Goal: Transaction & Acquisition: Book appointment/travel/reservation

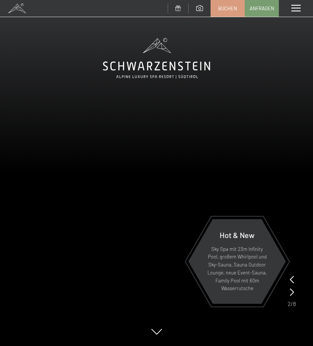
click at [297, 5] on div "Menü" at bounding box center [296, 8] width 34 height 17
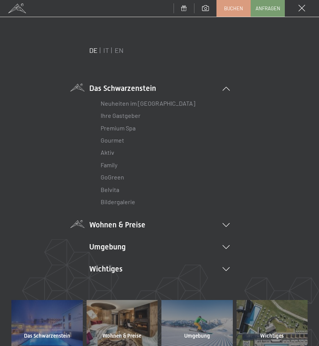
click at [223, 226] on icon at bounding box center [226, 225] width 7 height 4
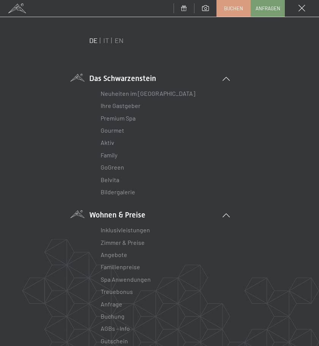
scroll to position [38, 0]
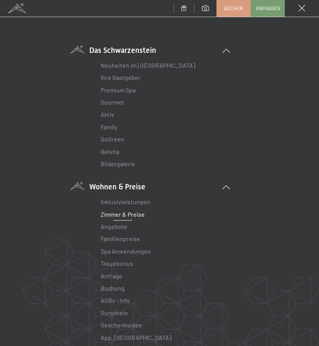
click at [142, 212] on link "Zimmer & Preise" at bounding box center [123, 213] width 44 height 7
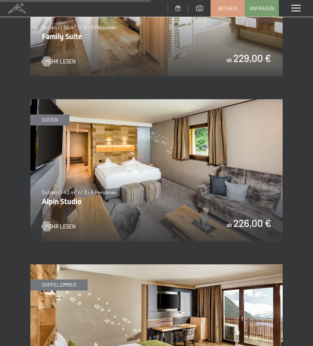
scroll to position [1482, 0]
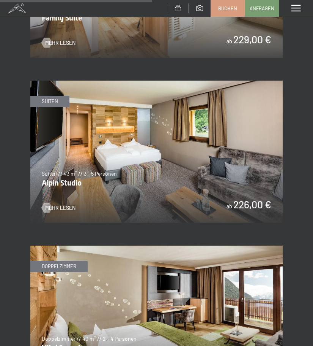
click at [208, 198] on img at bounding box center [156, 152] width 253 height 142
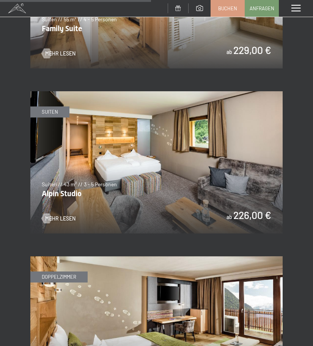
click at [304, 3] on div "Menü" at bounding box center [296, 8] width 34 height 17
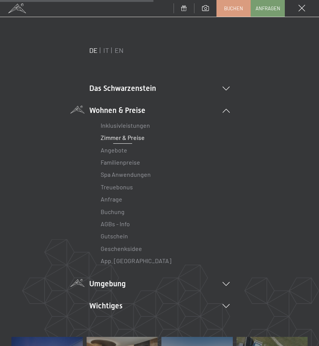
click at [125, 284] on li "Umgebung Das Ahrntal Ski & Winter Skifahren Skischule Wandern & Sommer Wandern …" at bounding box center [159, 283] width 141 height 11
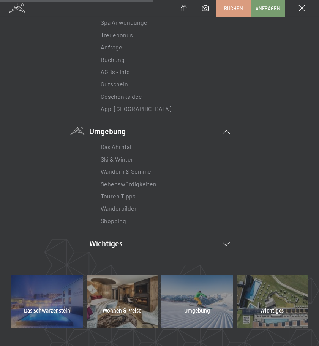
click at [197, 132] on li "Umgebung Das Ahrntal Ski & Winter Skifahren Skischule Wandern & Sommer Wandern …" at bounding box center [159, 176] width 141 height 101
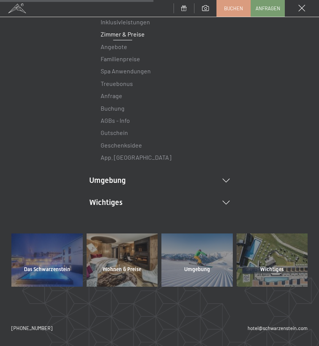
click at [183, 208] on div "Das Schwarzenstein Neuheiten im Schwarzenstein Ihre Gastgeber Premium Spa Gourm…" at bounding box center [159, 97] width 141 height 291
click at [185, 203] on li "Wichtiges Lage & Anreise Online bezahlen Webcam & Wetter Downloads" at bounding box center [159, 202] width 141 height 11
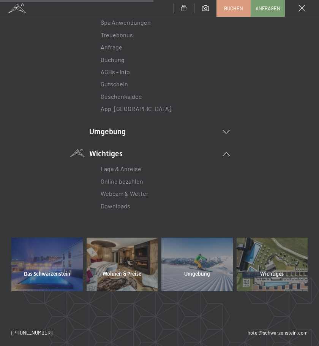
click at [188, 154] on li "Wichtiges Lage & Anreise Online bezahlen Webcam & Wetter Downloads" at bounding box center [159, 180] width 141 height 64
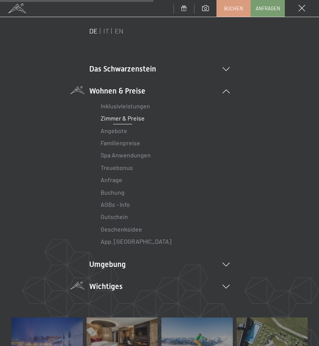
scroll to position [0, 0]
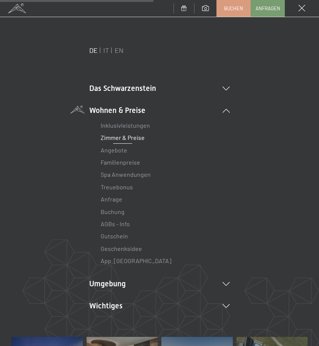
click at [138, 82] on div "Das Schwarzenstein Neuheiten im Schwarzenstein Ihre Gastgeber Premium Spa Gourm…" at bounding box center [159, 200] width 141 height 291
click at [138, 83] on li "Das Schwarzenstein Neuheiten im Schwarzenstein Ihre Gastgeber Premium Spa Gourm…" at bounding box center [159, 88] width 141 height 11
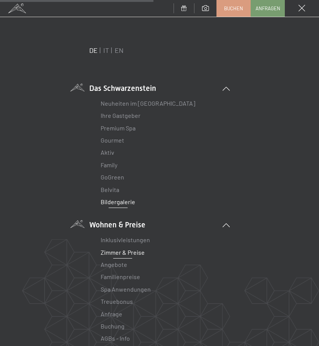
click at [119, 203] on link "Bildergalerie" at bounding box center [118, 201] width 35 height 7
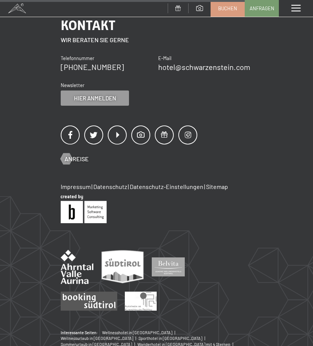
scroll to position [950, 0]
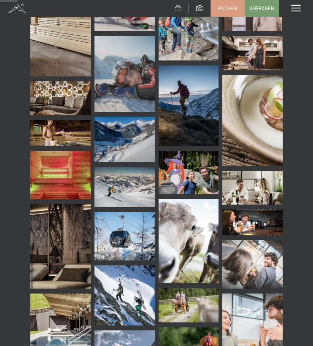
scroll to position [114, 0]
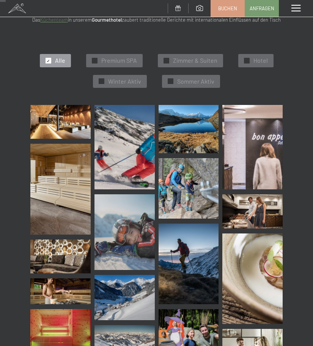
click at [54, 55] on div "✓ Alle" at bounding box center [55, 60] width 31 height 13
click at [244, 58] on div at bounding box center [247, 61] width 6 height 6
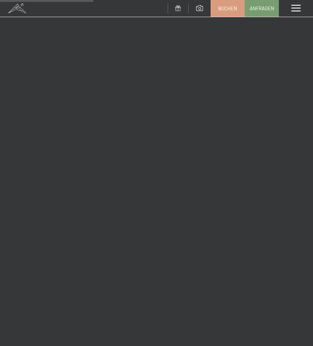
scroll to position [174, 0]
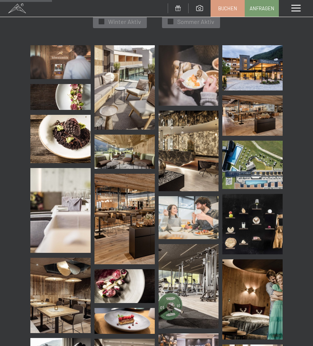
click at [253, 65] on img at bounding box center [253, 67] width 60 height 45
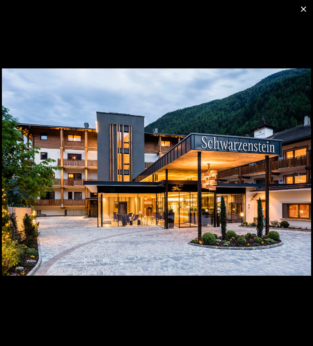
click at [302, 9] on button "Close gallery" at bounding box center [303, 9] width 19 height 18
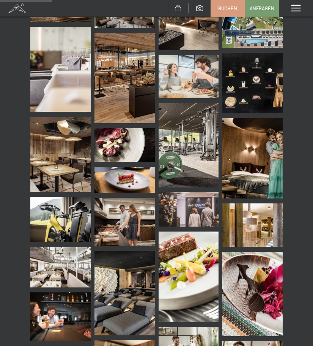
scroll to position [326, 0]
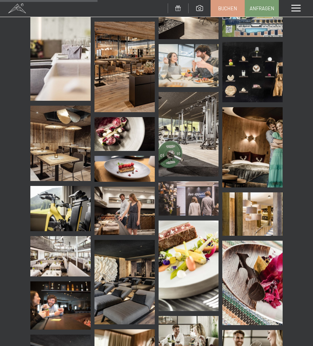
click at [195, 106] on img at bounding box center [189, 134] width 60 height 84
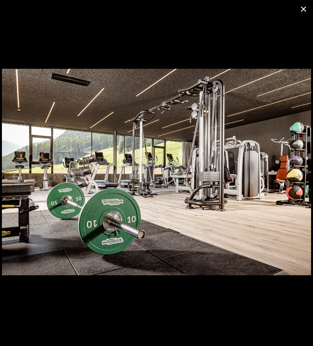
click at [307, 9] on button "Close gallery" at bounding box center [303, 9] width 19 height 18
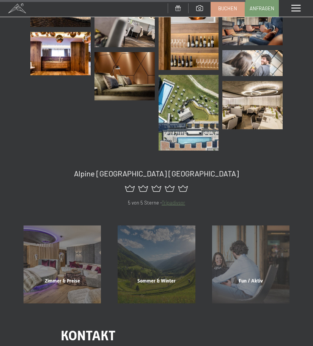
scroll to position [819, 0]
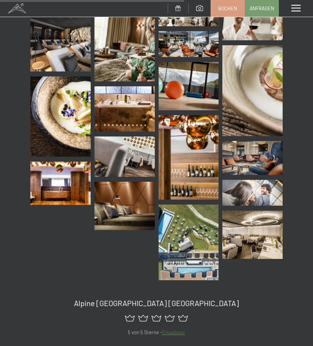
click at [296, 10] on span at bounding box center [296, 8] width 9 height 7
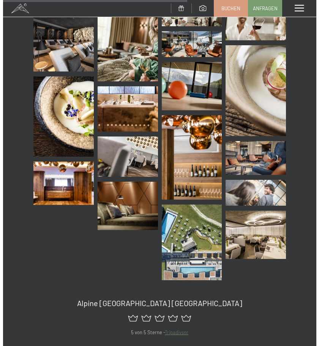
scroll to position [658, 0]
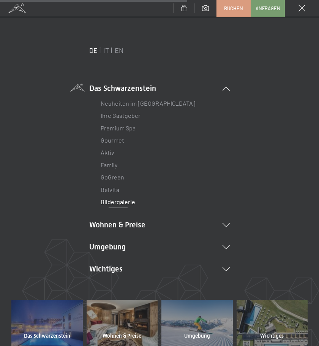
click at [112, 203] on link "Bildergalerie" at bounding box center [118, 201] width 35 height 7
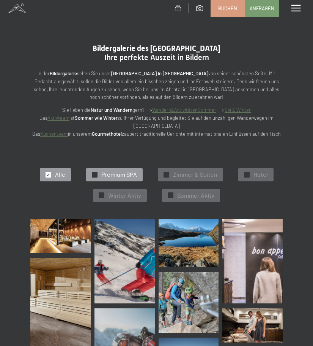
click at [113, 170] on span "Premium SPA" at bounding box center [119, 174] width 36 height 8
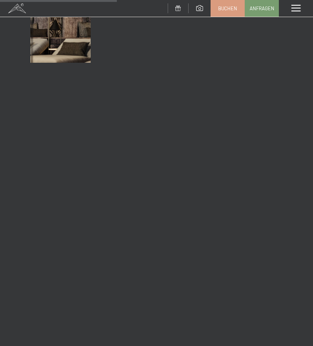
scroll to position [98, 0]
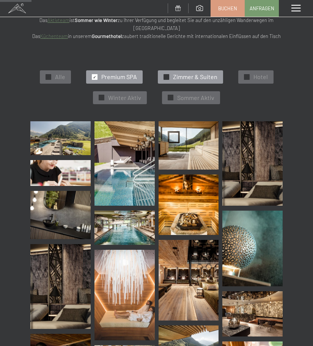
click at [204, 73] on span "Zimmer & Suiten" at bounding box center [195, 77] width 44 height 8
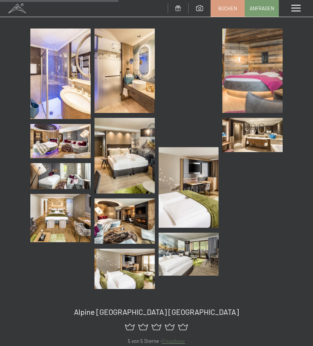
scroll to position [0, 0]
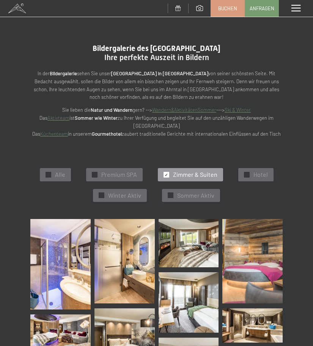
click at [14, 6] on span at bounding box center [17, 8] width 34 height 17
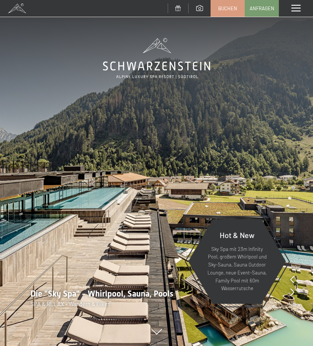
click at [141, 231] on img at bounding box center [156, 173] width 313 height 346
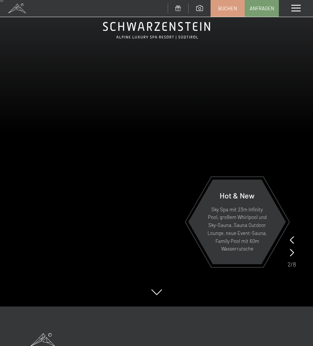
scroll to position [38, 0]
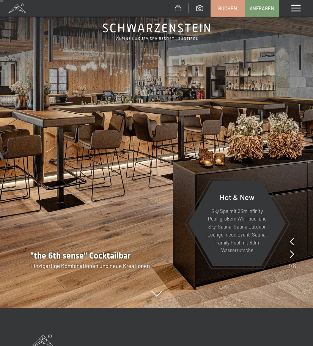
click at [293, 256] on icon at bounding box center [292, 254] width 4 height 8
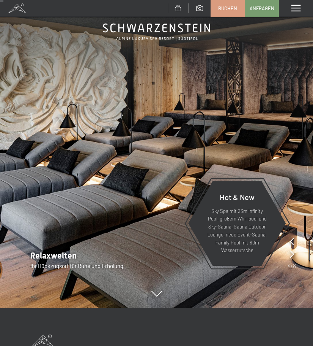
click at [293, 256] on icon at bounding box center [292, 254] width 4 height 8
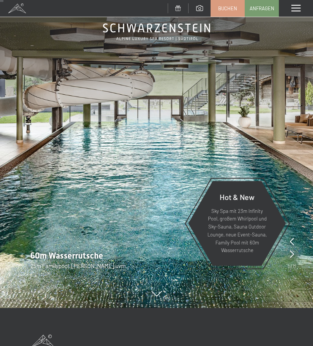
click at [293, 256] on icon at bounding box center [292, 254] width 4 height 8
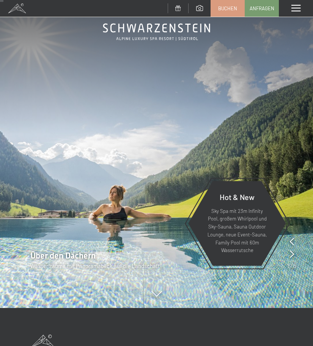
click at [293, 256] on icon at bounding box center [292, 254] width 4 height 8
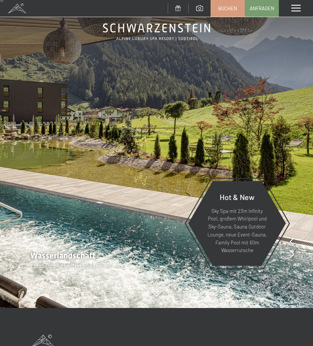
click at [293, 256] on icon at bounding box center [292, 254] width 4 height 8
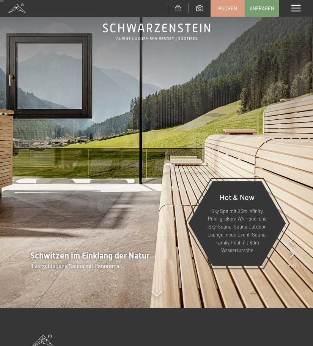
click at [293, 256] on icon at bounding box center [292, 254] width 4 height 8
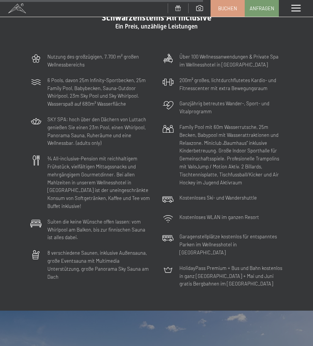
scroll to position [1824, 0]
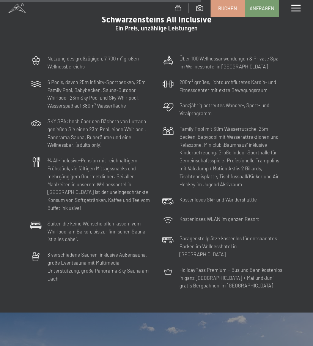
click at [35, 157] on icon at bounding box center [35, 162] width 11 height 11
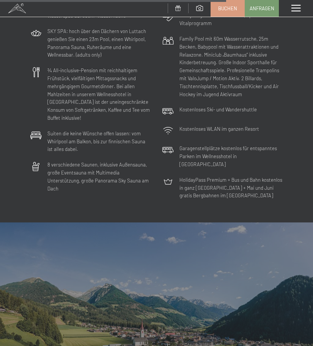
scroll to position [2052, 0]
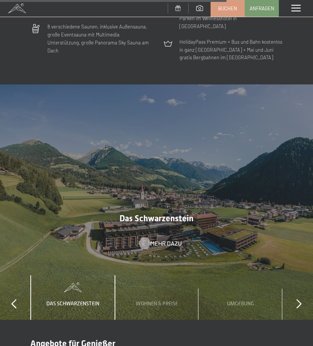
click at [145, 237] on div at bounding box center [144, 242] width 6 height 11
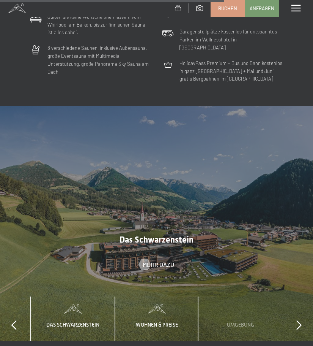
click at [147, 296] on div "Wohnen & Preise" at bounding box center [157, 318] width 54 height 44
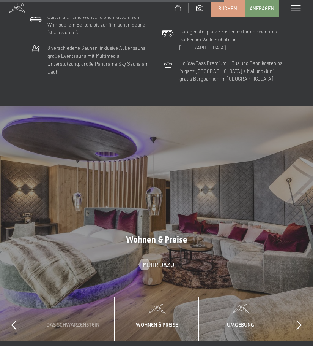
click at [225, 297] on div "Umgebung" at bounding box center [240, 318] width 39 height 44
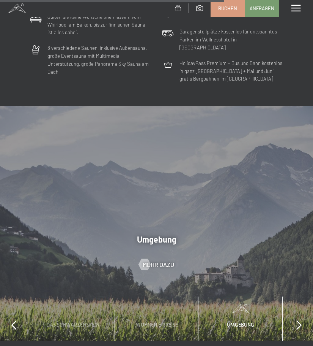
click at [298, 296] on div "slide 1 to 3 of 4 Das Schwarzenstein Wohnen & Preise Umgebung Wichtiges" at bounding box center [156, 318] width 313 height 44
click at [299, 320] on icon at bounding box center [299, 324] width 5 height 9
click at [261, 297] on div "Wichtiges" at bounding box center [240, 318] width 84 height 44
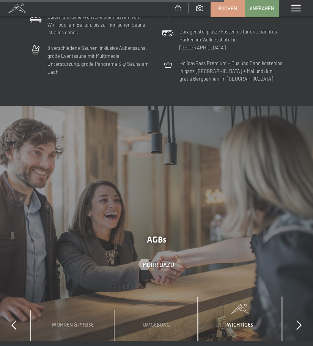
click at [298, 320] on icon at bounding box center [299, 324] width 5 height 9
click at [103, 301] on div "Das Schwarzenstein" at bounding box center [73, 318] width 65 height 44
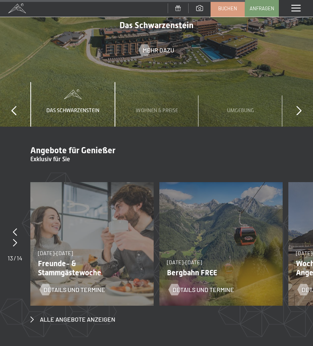
scroll to position [2258, 0]
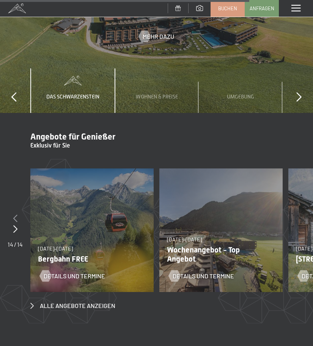
click at [13, 213] on div at bounding box center [15, 218] width 15 height 11
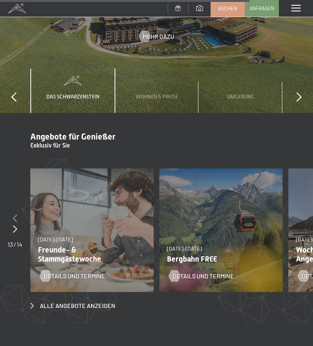
click at [13, 214] on icon at bounding box center [15, 218] width 4 height 8
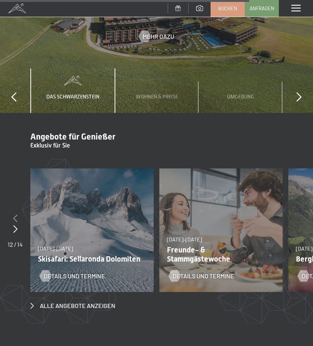
click at [13, 213] on div at bounding box center [15, 218] width 15 height 11
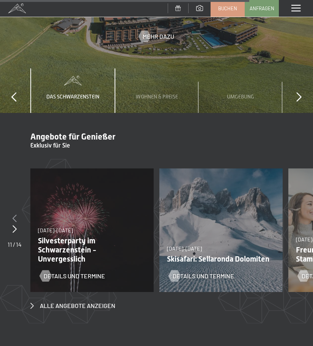
click at [13, 214] on icon at bounding box center [15, 218] width 4 height 8
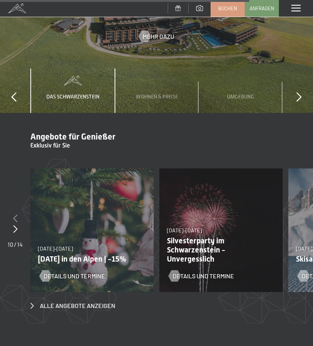
click at [13, 213] on div at bounding box center [15, 218] width 15 height 11
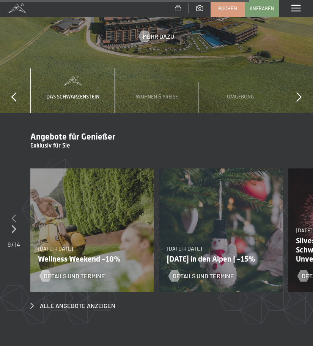
click at [13, 214] on icon at bounding box center [14, 218] width 4 height 8
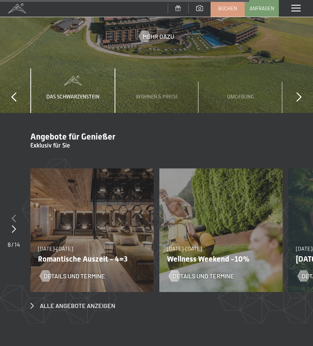
click at [13, 214] on icon at bounding box center [14, 218] width 4 height 8
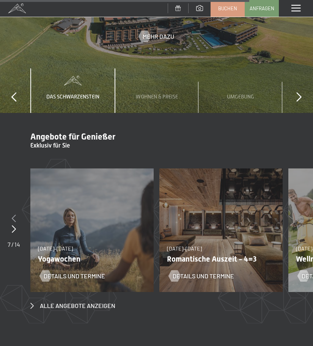
click at [13, 214] on icon at bounding box center [14, 218] width 4 height 8
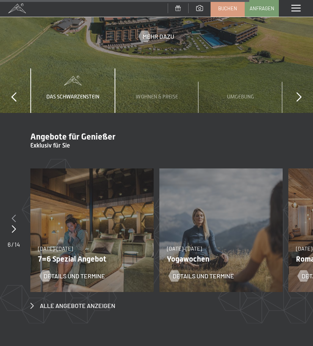
click at [13, 214] on icon at bounding box center [14, 218] width 4 height 8
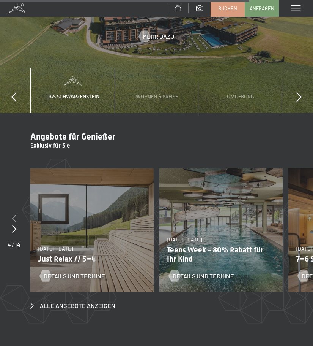
click at [13, 214] on icon at bounding box center [14, 218] width 4 height 8
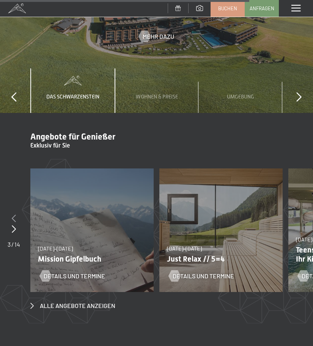
click at [13, 214] on icon at bounding box center [14, 218] width 4 height 8
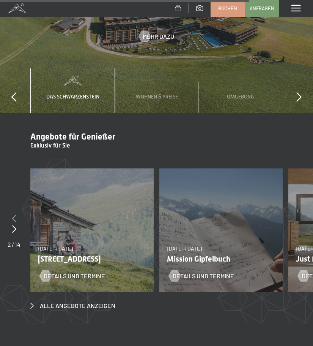
click at [13, 214] on icon at bounding box center [14, 218] width 4 height 8
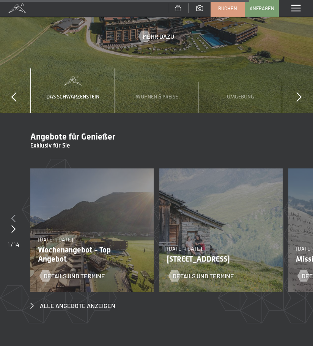
click at [13, 214] on icon at bounding box center [13, 218] width 4 height 8
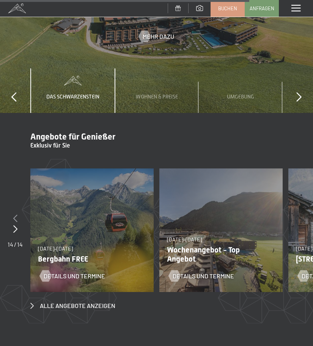
click at [13, 213] on div at bounding box center [15, 218] width 15 height 11
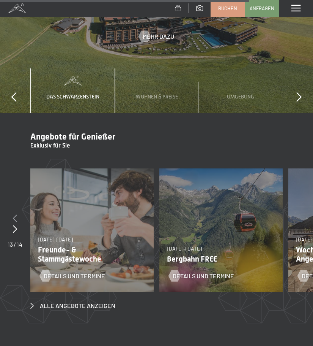
click at [13, 214] on icon at bounding box center [15, 218] width 4 height 8
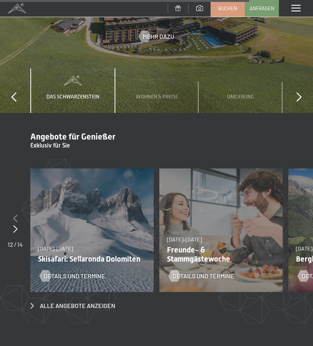
click at [13, 213] on div at bounding box center [15, 218] width 15 height 11
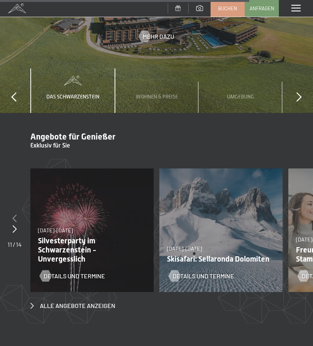
click at [13, 214] on icon at bounding box center [15, 218] width 4 height 8
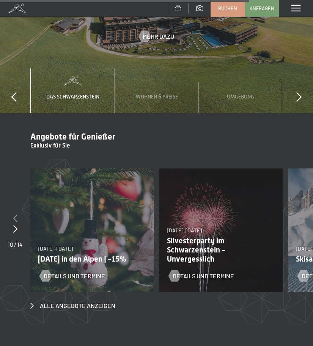
click at [13, 213] on div at bounding box center [15, 218] width 15 height 11
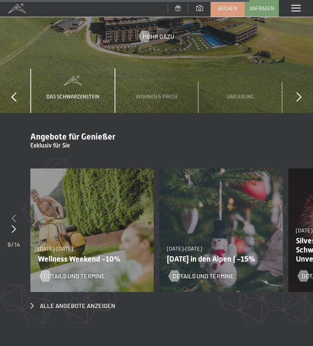
click at [13, 214] on icon at bounding box center [14, 218] width 4 height 8
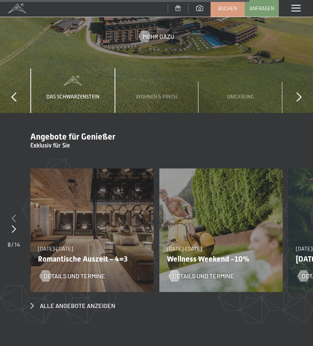
click at [13, 214] on icon at bounding box center [14, 218] width 4 height 8
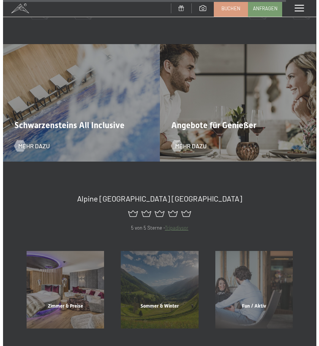
scroll to position [2562, 0]
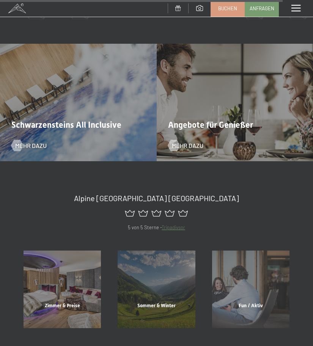
click at [104, 96] on div "Schwarzensteins All Inclusive Mehr dazu" at bounding box center [78, 102] width 157 height 117
click at [18, 140] on div at bounding box center [17, 145] width 6 height 11
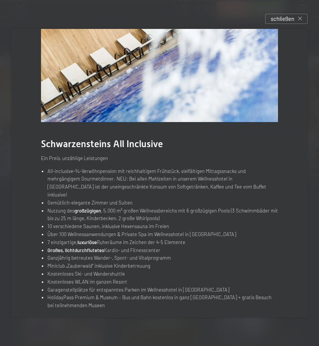
click at [278, 17] on span "schließen" at bounding box center [283, 19] width 24 height 8
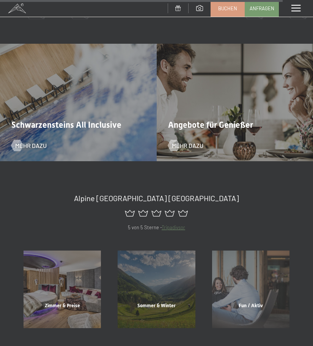
scroll to position [24, 0]
click at [297, 9] on span at bounding box center [296, 8] width 9 height 7
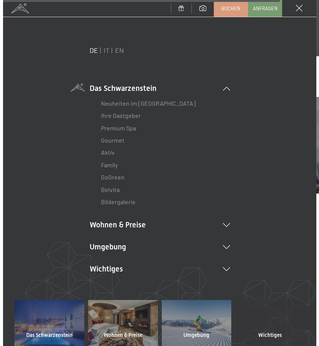
scroll to position [25, 0]
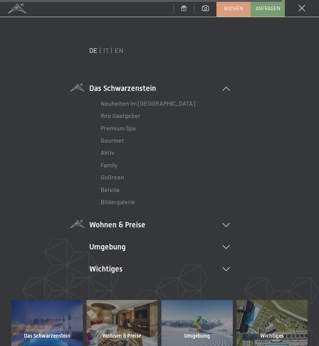
click at [139, 227] on li "Wohnen & Preise Inklusivleistungen Zimmer & Preise Liste Angebote Liste Familie…" at bounding box center [159, 224] width 141 height 11
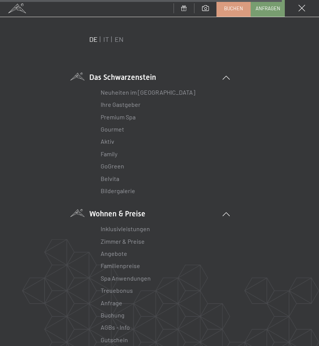
scroll to position [38, 0]
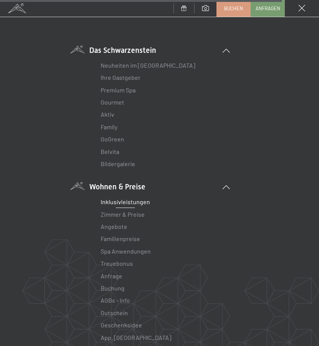
click at [136, 204] on link "Inklusivleistungen" at bounding box center [125, 201] width 49 height 7
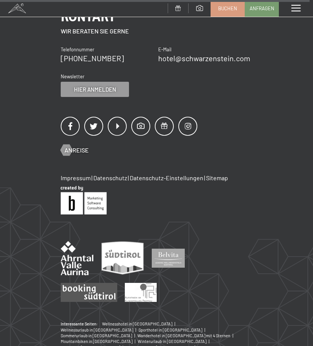
scroll to position [1906, 0]
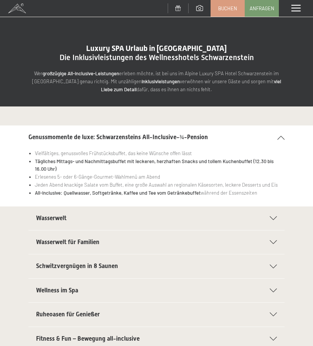
click at [292, 8] on span at bounding box center [296, 8] width 9 height 7
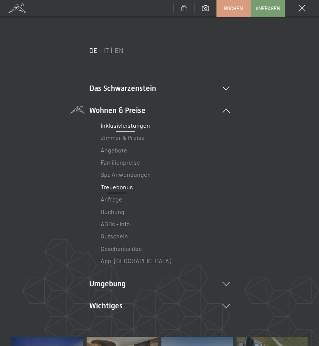
click at [119, 188] on link "Treuebonus" at bounding box center [117, 186] width 32 height 7
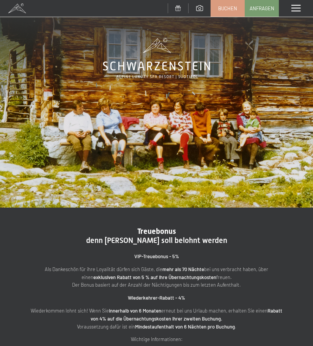
click at [286, 11] on div "Menü" at bounding box center [296, 8] width 34 height 17
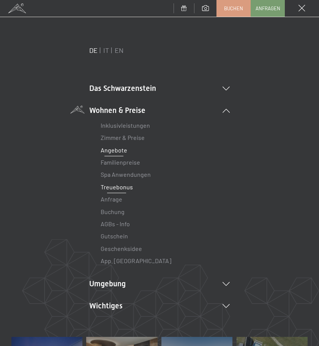
click at [110, 150] on link "Angebote" at bounding box center [114, 149] width 27 height 7
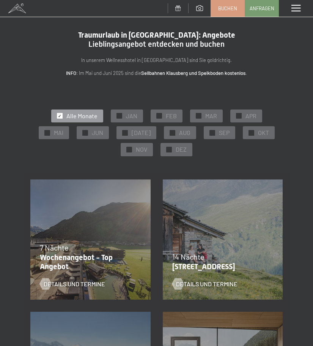
click at [295, 5] on div "Menü" at bounding box center [296, 8] width 34 height 17
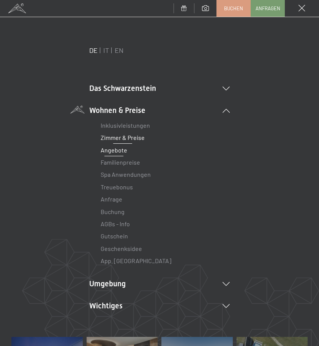
click at [126, 134] on link "Zimmer & Preise" at bounding box center [123, 137] width 44 height 7
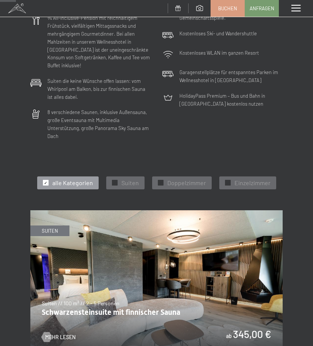
scroll to position [342, 0]
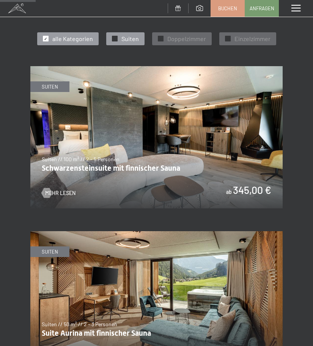
click at [109, 32] on div "✓ Suiten" at bounding box center [125, 38] width 38 height 13
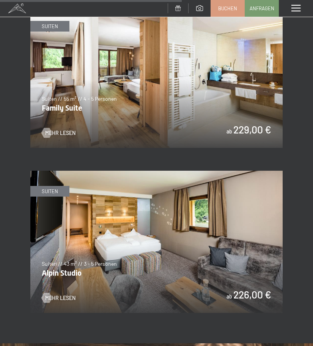
scroll to position [1064, 0]
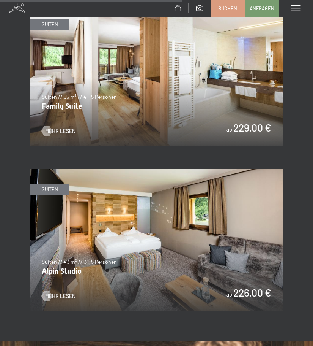
click at [128, 79] on img at bounding box center [156, 75] width 253 height 142
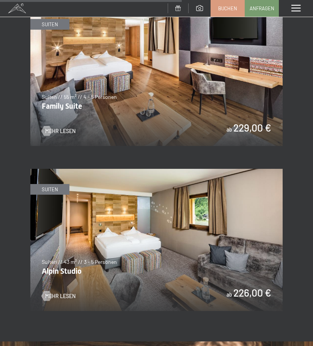
click at [54, 119] on img at bounding box center [156, 75] width 253 height 142
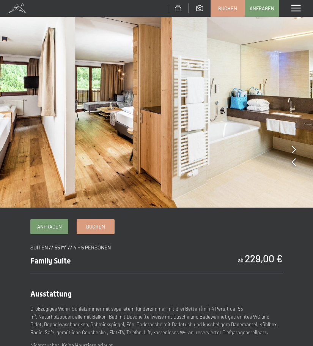
click at [294, 150] on icon at bounding box center [294, 150] width 4 height 8
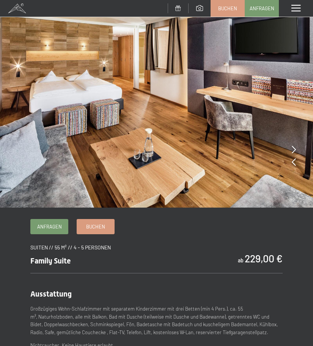
click at [294, 150] on icon at bounding box center [294, 150] width 4 height 8
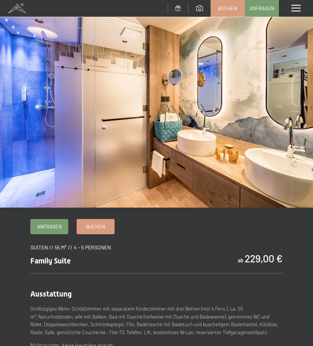
click at [294, 150] on icon at bounding box center [294, 150] width 4 height 8
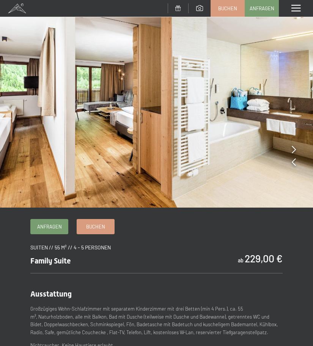
click at [294, 150] on icon at bounding box center [294, 150] width 4 height 8
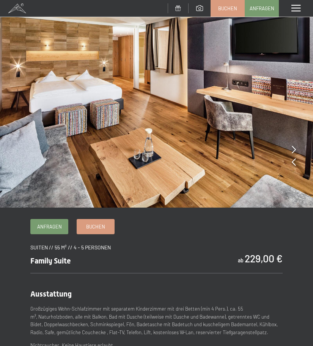
click at [294, 150] on icon at bounding box center [294, 150] width 4 height 8
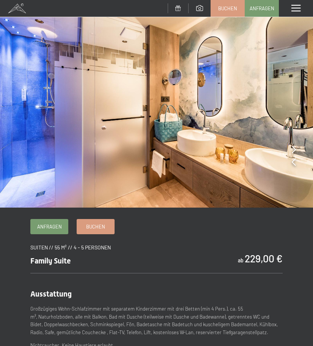
click at [294, 150] on icon at bounding box center [294, 150] width 4 height 8
click at [106, 220] on link "Buchen" at bounding box center [95, 225] width 37 height 14
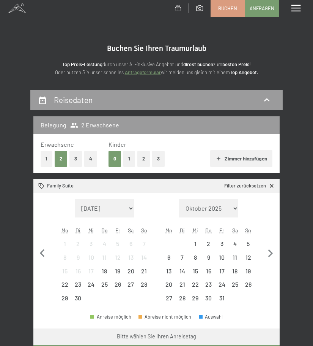
click at [132, 160] on button "1" at bounding box center [129, 159] width 12 height 16
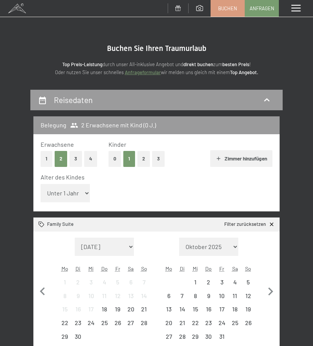
click at [68, 195] on select "Unter 1 Jahr 1 Jahr 2 Jahre 3 Jahre 4 Jahre 5 Jahre 6 Jahre 7 Jahre 8 Jahre 9 J…" at bounding box center [65, 193] width 49 height 18
click at [41, 184] on select "Unter 1 Jahr 1 Jahr 2 Jahre 3 Jahre 4 Jahre 5 Jahre 6 Jahre 7 Jahre 8 Jahre 9 J…" at bounding box center [65, 193] width 49 height 18
click at [142, 158] on button "2" at bounding box center [144, 159] width 13 height 16
select select "0"
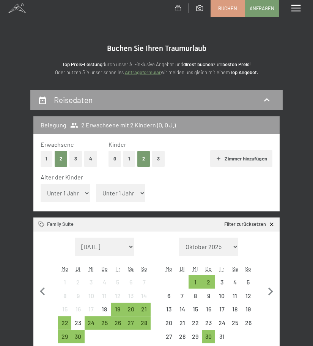
click at [81, 196] on label "Einwilligung Marketing*" at bounding box center [112, 195] width 66 height 8
click at [79, 196] on input "Einwilligung Marketing*" at bounding box center [76, 195] width 8 height 8
checkbox input "false"
click at [80, 185] on select "Unter 1 Jahr 1 Jahr 2 Jahre 3 Jahre 4 Jahre 5 Jahre 6 Jahre 7 Jahre 8 Jahre 9 J…" at bounding box center [65, 193] width 49 height 18
select select "13"
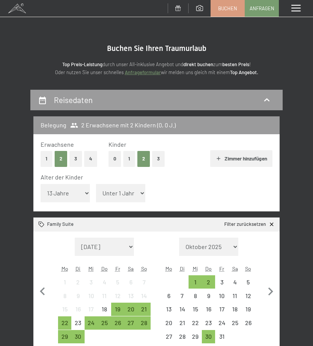
click at [41, 184] on select "Unter 1 Jahr 1 Jahr 2 Jahre 3 Jahre 4 Jahre 5 Jahre 6 Jahre 7 Jahre 8 Jahre 9 J…" at bounding box center [65, 193] width 49 height 18
click at [109, 199] on select "Unter 1 Jahr 1 Jahr 2 Jahre 3 Jahre 4 Jahre 5 Jahre 6 Jahre 7 Jahre 8 Jahre 9 J…" at bounding box center [120, 193] width 49 height 18
select select "17"
click at [96, 184] on select "Unter 1 Jahr 1 Jahr 2 Jahre 3 Jahre 4 Jahre 5 Jahre 6 Jahre 7 Jahre 8 Jahre 9 J…" at bounding box center [120, 193] width 49 height 18
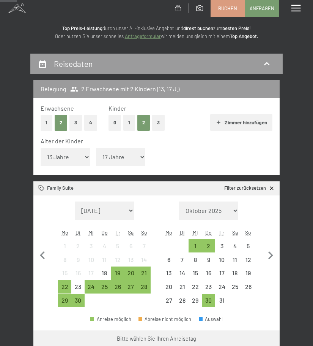
scroll to position [38, 0]
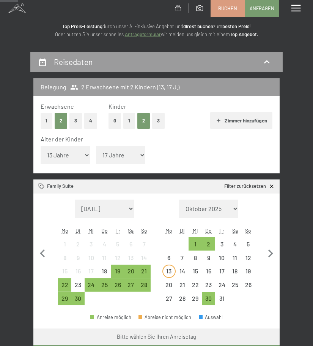
click at [171, 269] on div "13" at bounding box center [169, 274] width 12 height 12
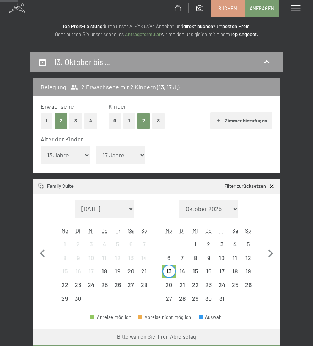
click at [255, 304] on div "Monat/Jahr [DATE] Oktober 2025 [DATE] Dezember 2025 Januar 2026 Februar 2026 Mä…" at bounding box center [157, 252] width 232 height 106
click at [195, 273] on div "15" at bounding box center [196, 274] width 12 height 12
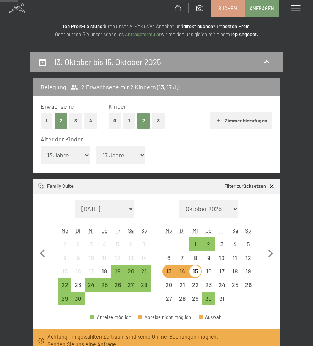
click at [168, 275] on div "13" at bounding box center [169, 274] width 12 height 12
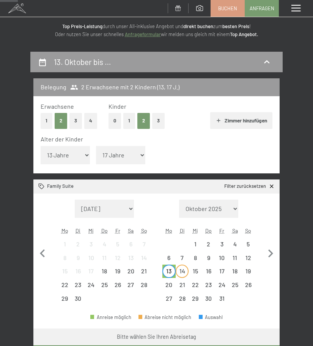
click at [181, 275] on div "14" at bounding box center [183, 274] width 12 height 12
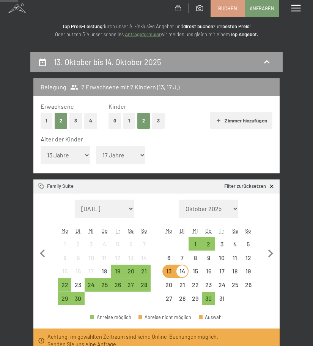
click at [172, 275] on div "13" at bounding box center [169, 274] width 12 height 12
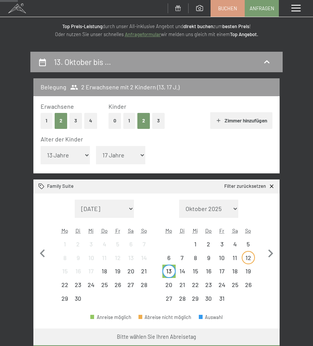
click at [243, 261] on div "12" at bounding box center [249, 261] width 12 height 12
click at [98, 315] on div "Anreise möglich" at bounding box center [110, 317] width 41 height 5
click at [238, 258] on div "11" at bounding box center [235, 261] width 12 height 12
click at [176, 319] on div "Abreise nicht möglich" at bounding box center [165, 317] width 53 height 5
click at [270, 256] on icon "button" at bounding box center [271, 253] width 5 height 8
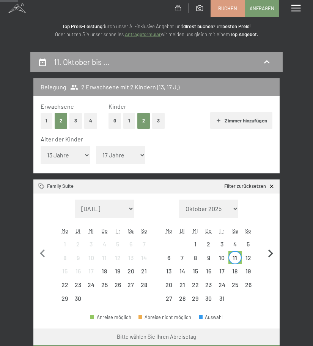
select select "[DATE]"
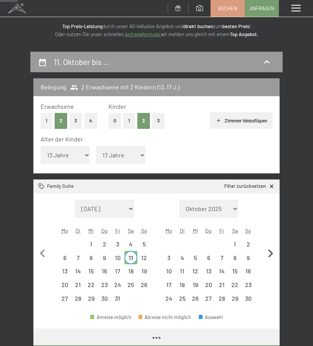
select select "[DATE]"
click at [118, 270] on div "17" at bounding box center [118, 274] width 12 height 12
select select "[DATE]"
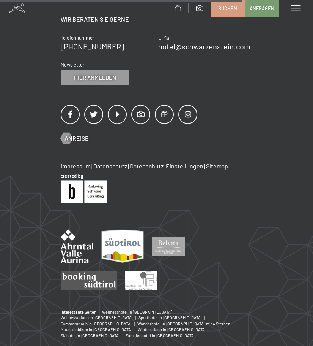
scroll to position [737, 0]
